Goal: Information Seeking & Learning: Understand process/instructions

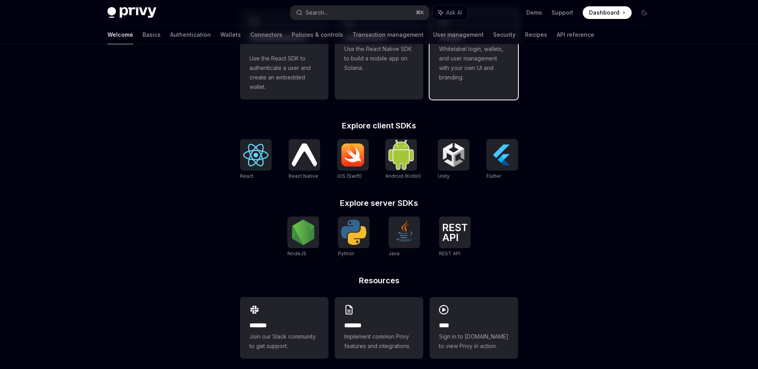
scroll to position [278, 0]
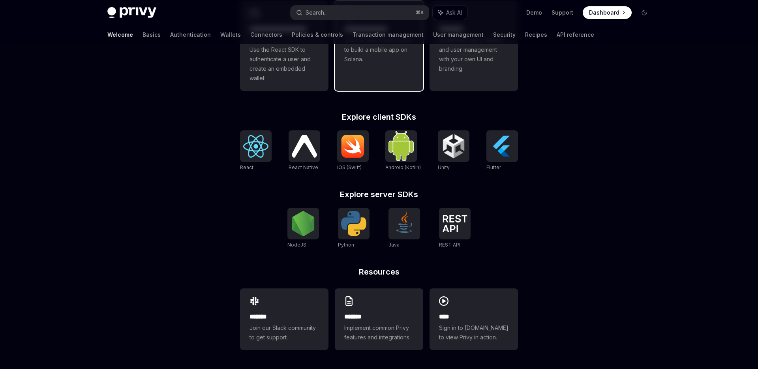
click at [380, 84] on link "**********" at bounding box center [379, 46] width 88 height 90
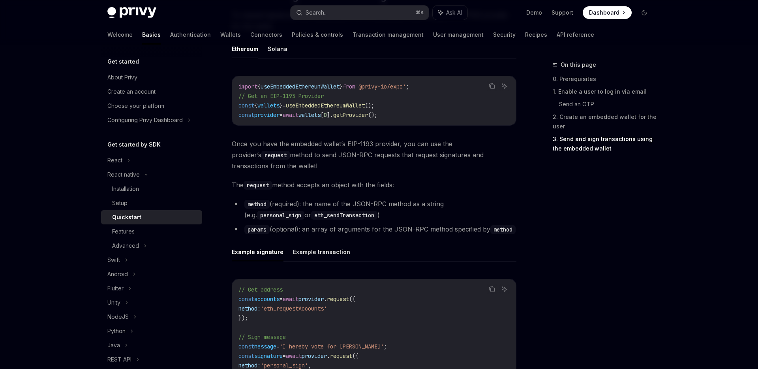
scroll to position [945, 0]
click at [320, 155] on span "Once you have the embedded wallet’s EIP-1193 provider, you can use the provider…" at bounding box center [374, 154] width 285 height 33
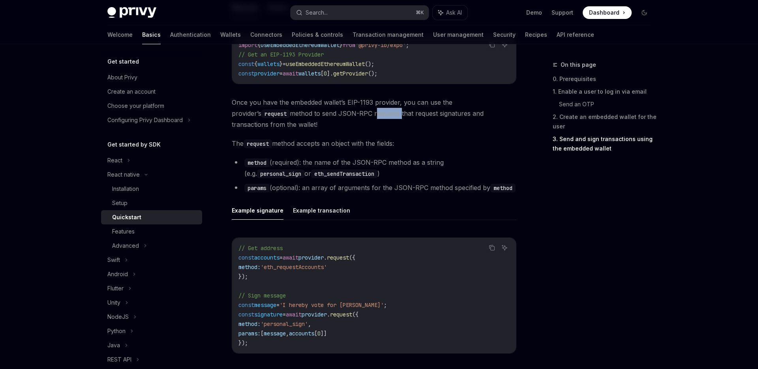
scroll to position [987, 0]
click at [348, 182] on li "params (optional): an array of arguments for the JSON-RPC method specified by m…" at bounding box center [374, 187] width 285 height 11
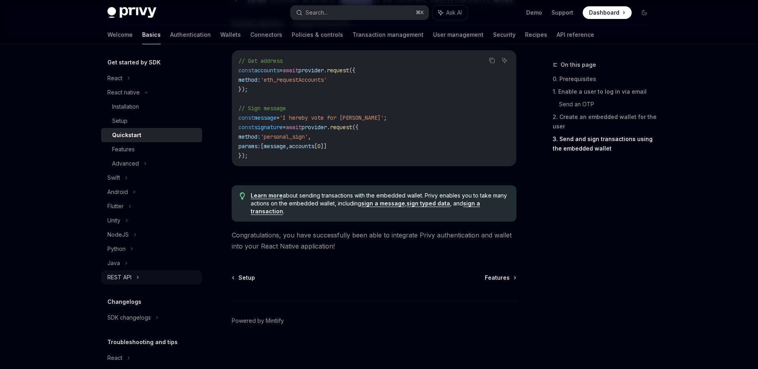
scroll to position [83, 0]
click at [148, 244] on div "Python" at bounding box center [151, 247] width 101 height 14
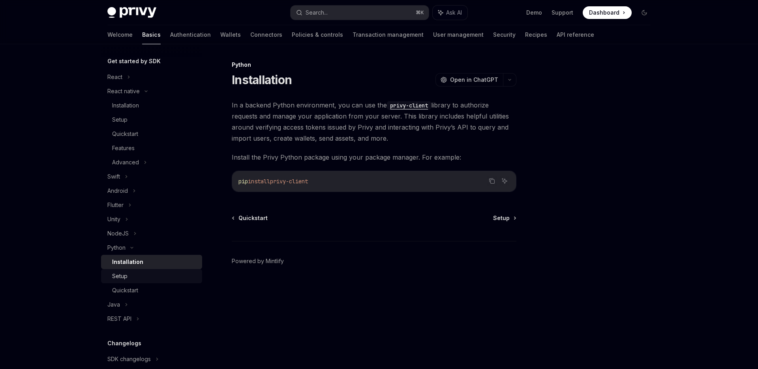
click at [144, 277] on div "Setup" at bounding box center [154, 275] width 85 height 9
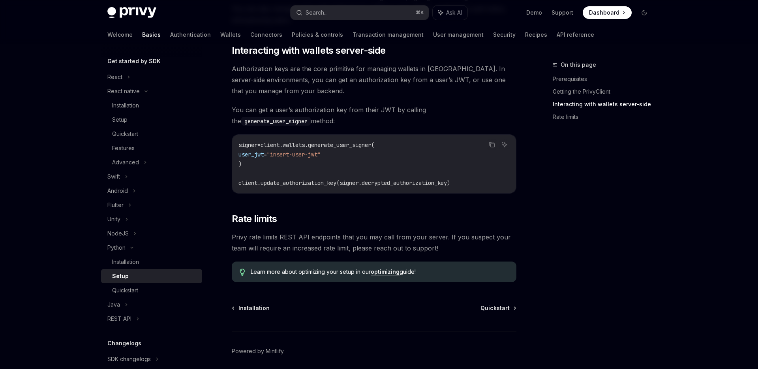
scroll to position [316, 0]
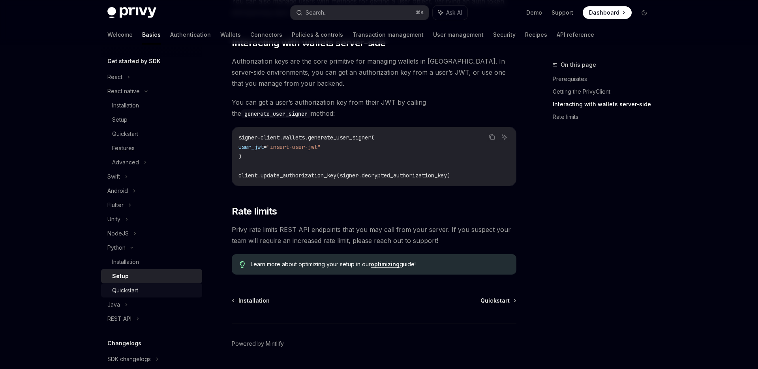
click at [151, 291] on div "Quickstart" at bounding box center [154, 289] width 85 height 9
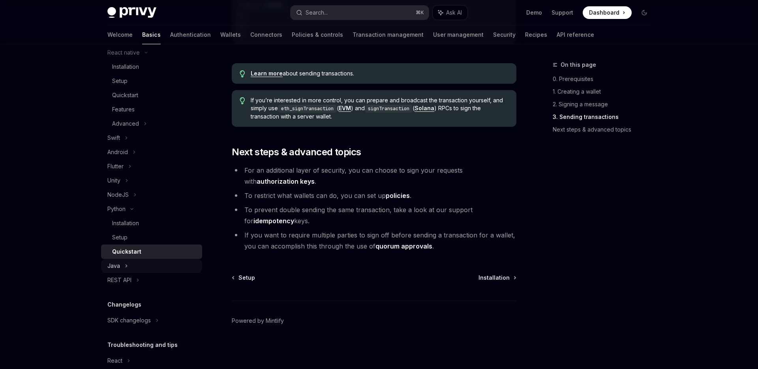
scroll to position [137, 0]
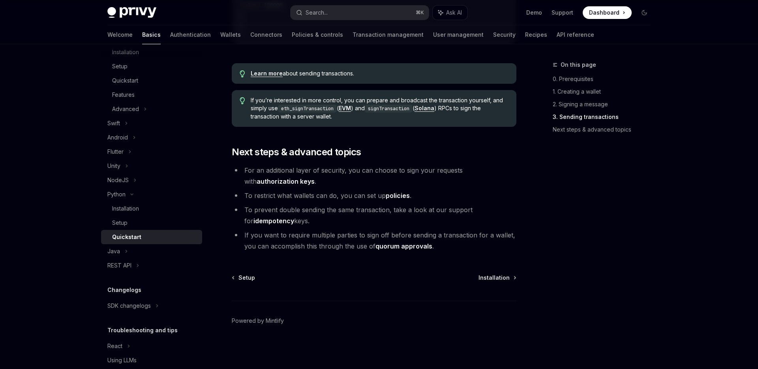
click at [282, 197] on li "To restrict what wallets can do, you can set up policies ." at bounding box center [374, 195] width 285 height 11
click at [399, 194] on link "policies" at bounding box center [398, 195] width 24 height 8
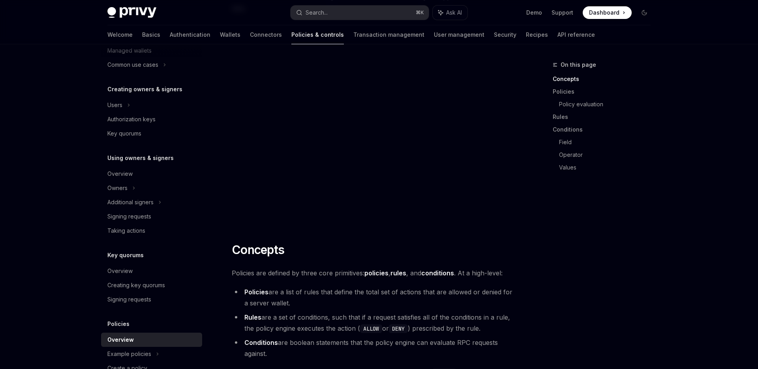
scroll to position [258, 0]
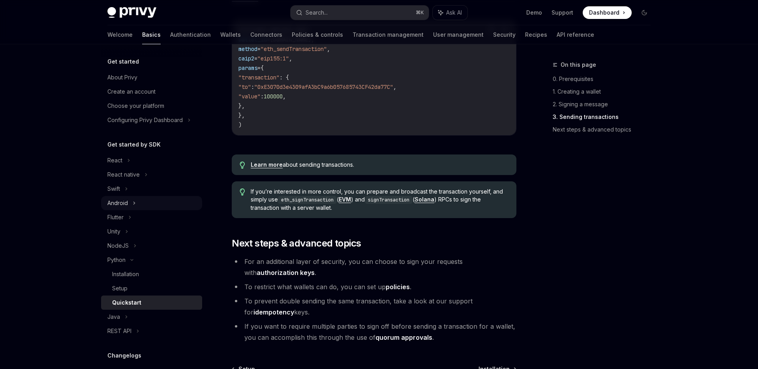
scroll to position [720, 0]
click at [144, 104] on div "Choose your platform" at bounding box center [135, 105] width 57 height 9
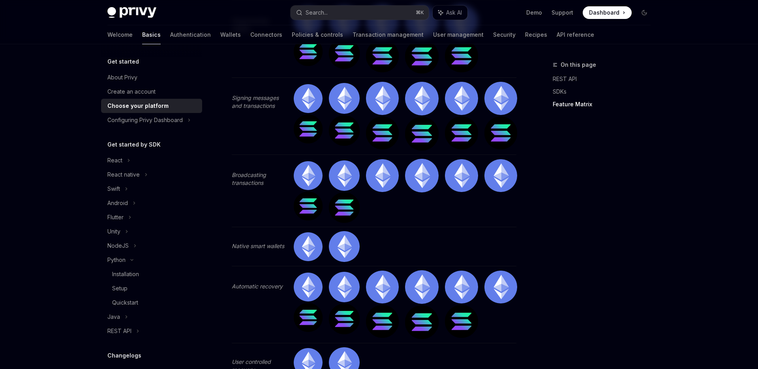
scroll to position [1342, 0]
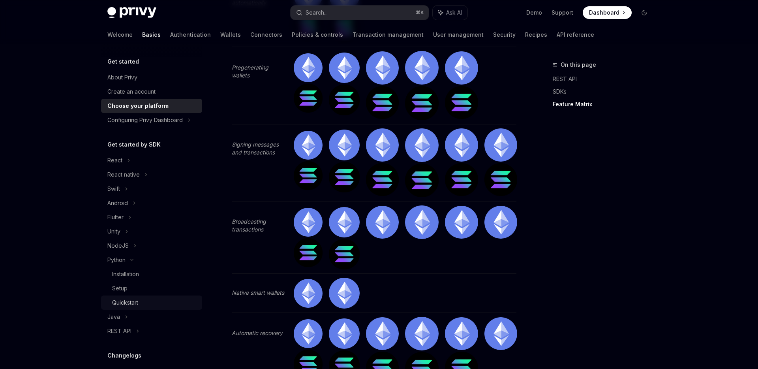
click at [133, 299] on div "Quickstart" at bounding box center [125, 302] width 26 height 9
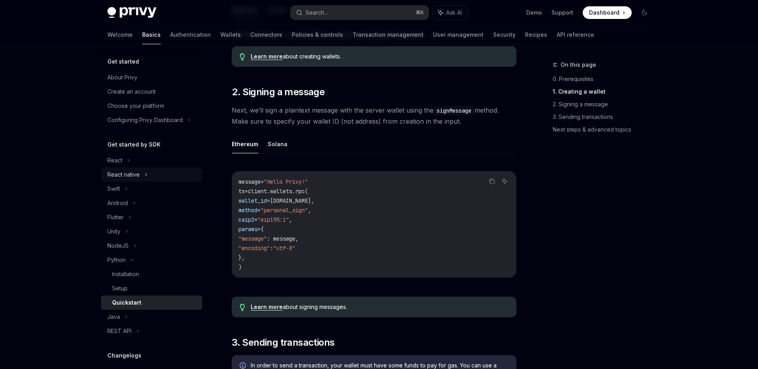
scroll to position [37, 0]
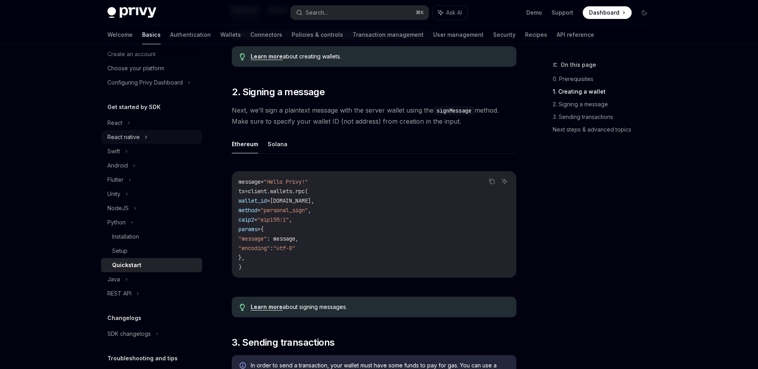
click at [144, 135] on icon at bounding box center [145, 136] width 3 height 9
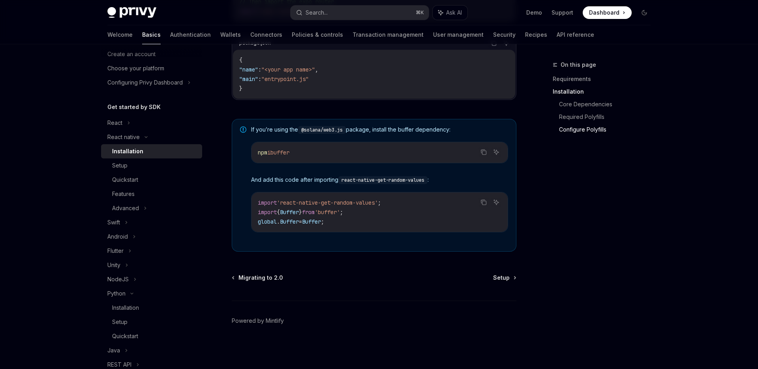
scroll to position [533, 0]
click at [135, 163] on div "Setup" at bounding box center [154, 165] width 85 height 9
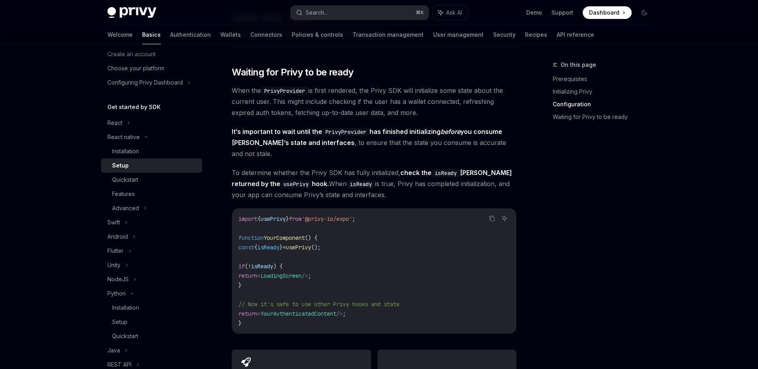
scroll to position [557, 0]
click at [138, 181] on div "Quickstart" at bounding box center [125, 179] width 26 height 9
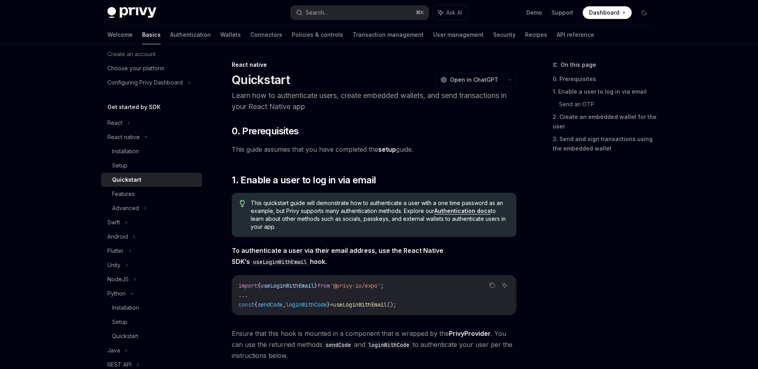
type textarea "*"
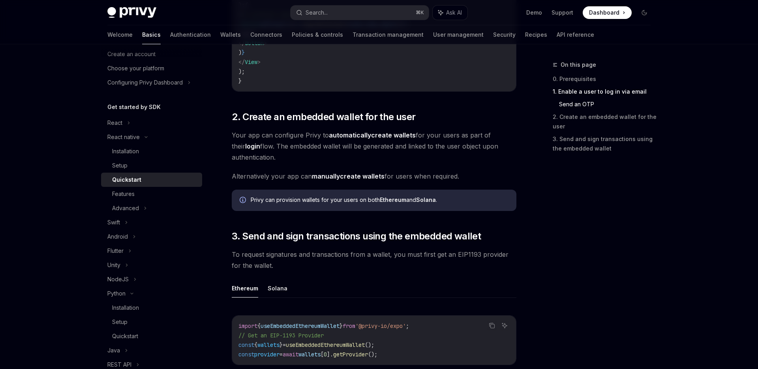
scroll to position [730, 0]
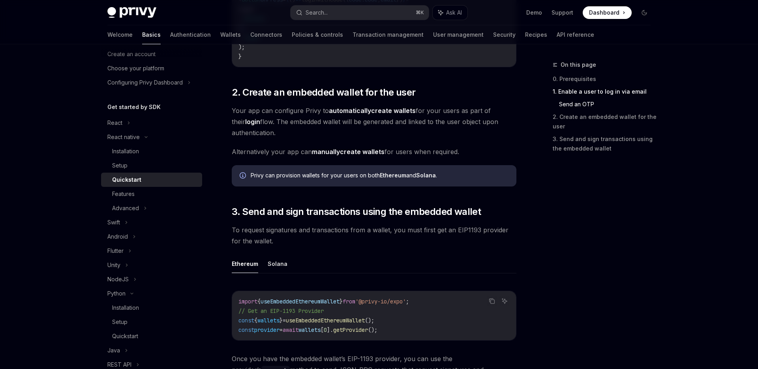
click at [307, 124] on span "Your app can configure Privy to automatically create wallets for your users as …" at bounding box center [374, 121] width 285 height 33
click at [274, 152] on span "Alternatively your app can manually create wallets for users when required." at bounding box center [374, 151] width 285 height 11
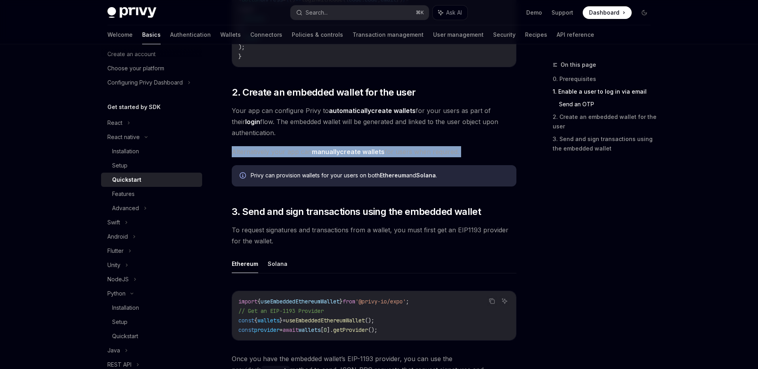
click at [274, 152] on span "Alternatively your app can manually create wallets for users when required." at bounding box center [374, 151] width 285 height 11
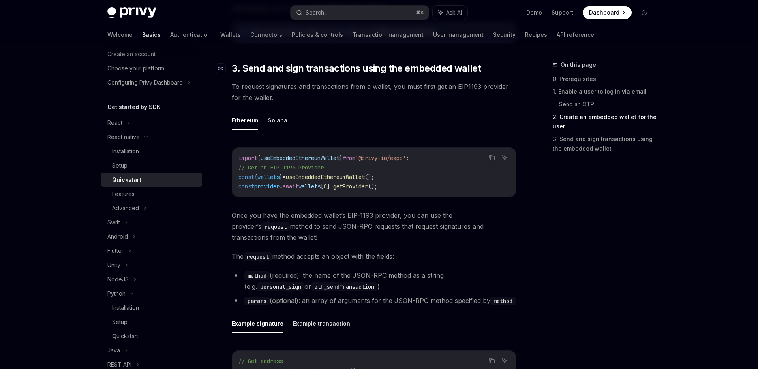
scroll to position [876, 0]
